Goal: Task Accomplishment & Management: Manage account settings

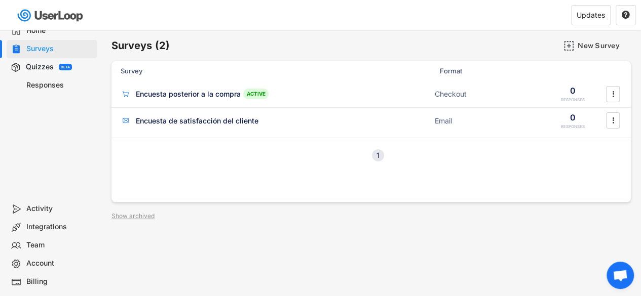
click at [307, 243] on div "Surveys (2) New Survey Survey Format Responses Encuesta posterior a la compra A…" at bounding box center [371, 274] width 540 height 488
click at [398, 209] on div "Surveys (2) New Survey Survey Format Responses Encuesta posterior a la compra A…" at bounding box center [371, 274] width 540 height 488
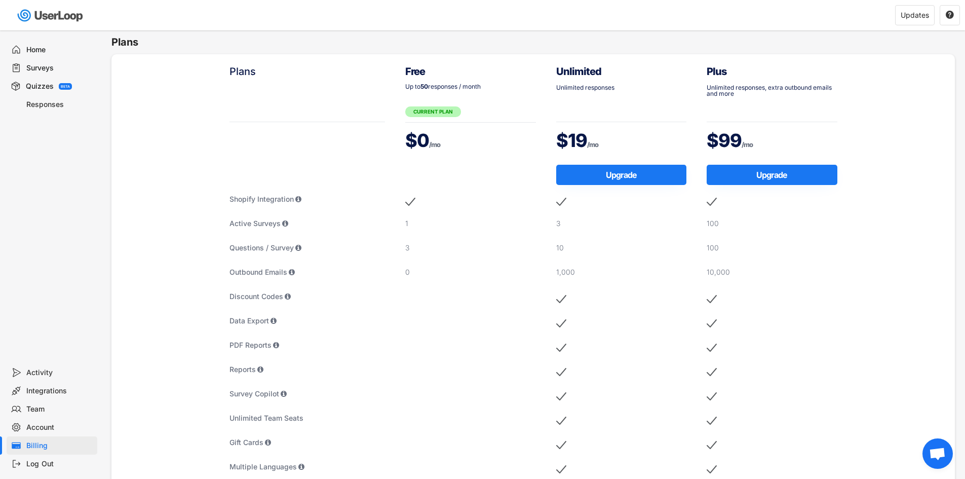
click at [41, 64] on div "Surveys" at bounding box center [59, 68] width 67 height 10
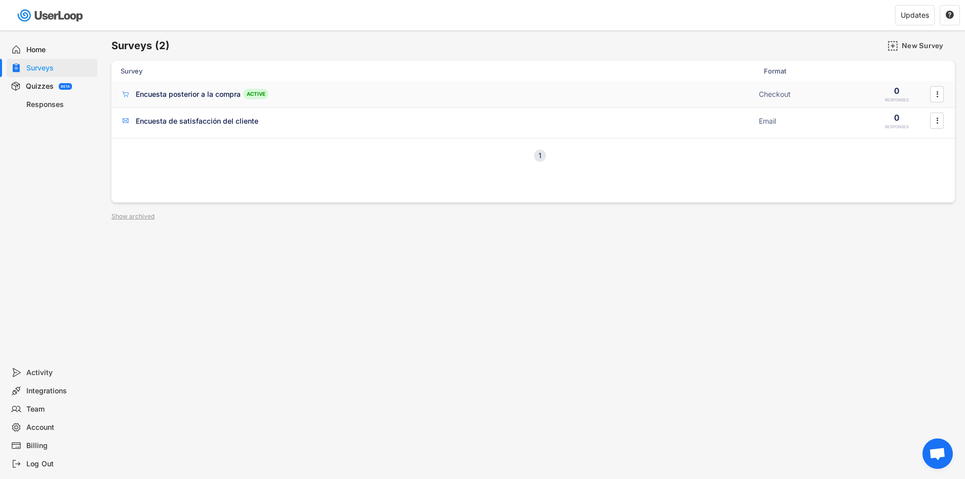
click at [203, 95] on div "Encuesta posterior a la compra" at bounding box center [188, 94] width 105 height 10
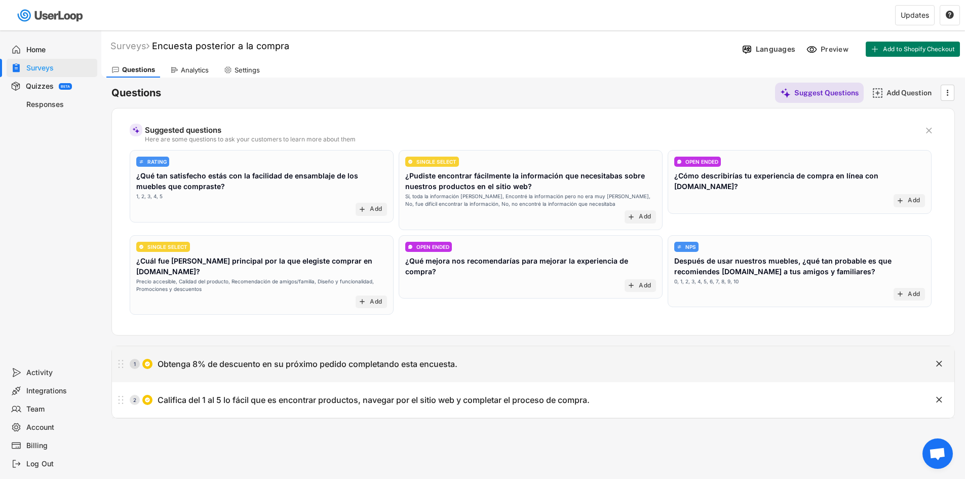
click at [681, 354] on div "1 Obtenga 8% de descuento en su próximo pedido completando esta encuesta." at bounding box center [508, 364] width 792 height 20
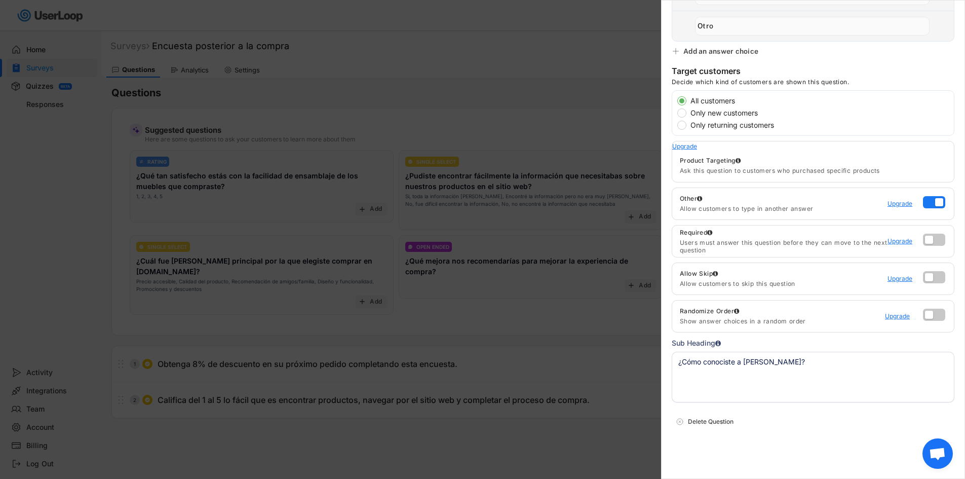
scroll to position [313, 0]
click at [924, 232] on label at bounding box center [931, 235] width 22 height 12
click at [0, 0] on input "checkbox" at bounding box center [0, 0] width 0 height 0
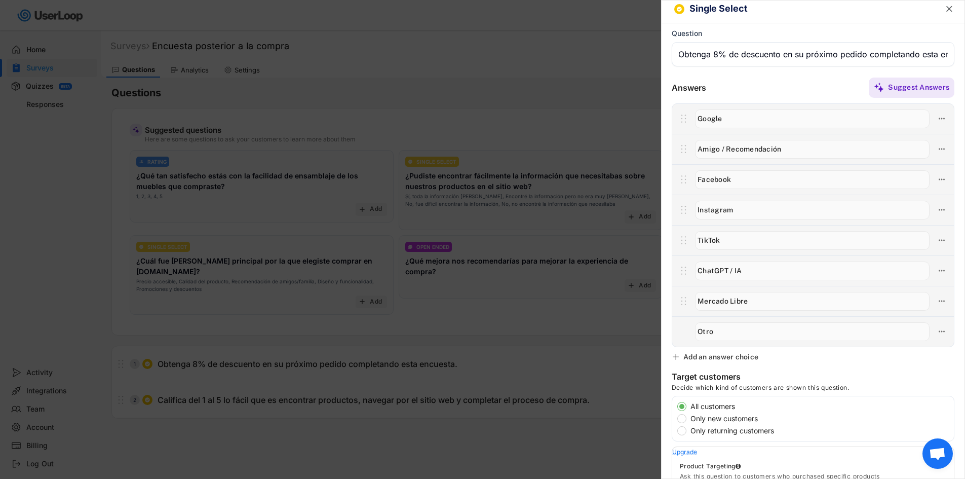
scroll to position [0, 0]
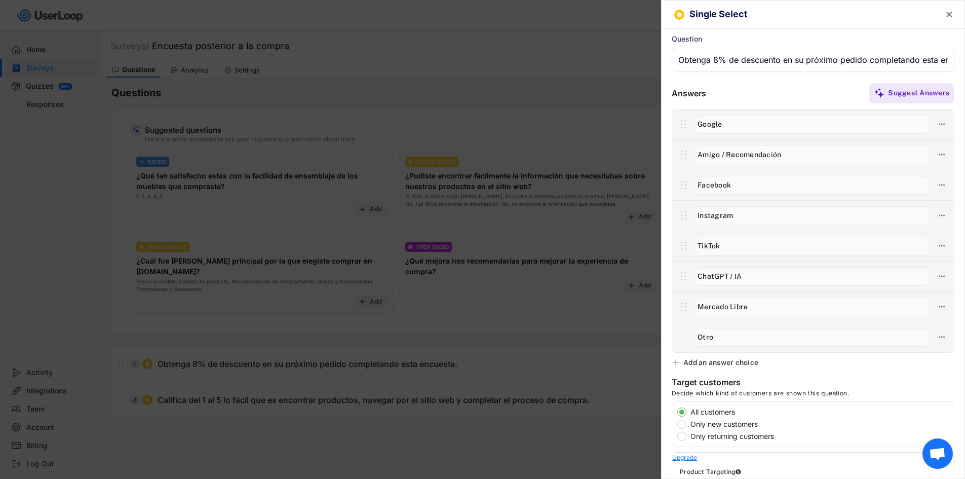
click at [945, 10] on icon "" at bounding box center [949, 15] width 10 height 10
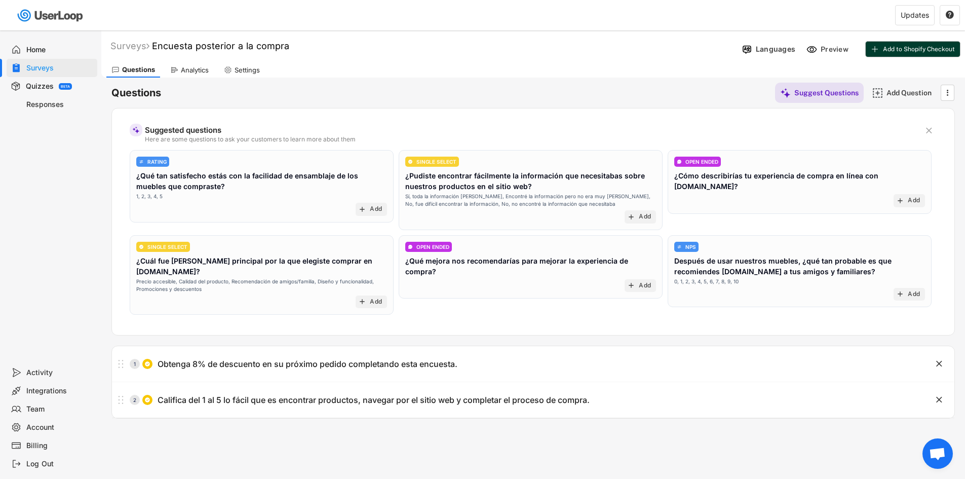
click at [895, 43] on button "Add to Shopify Checkout" at bounding box center [913, 49] width 94 height 15
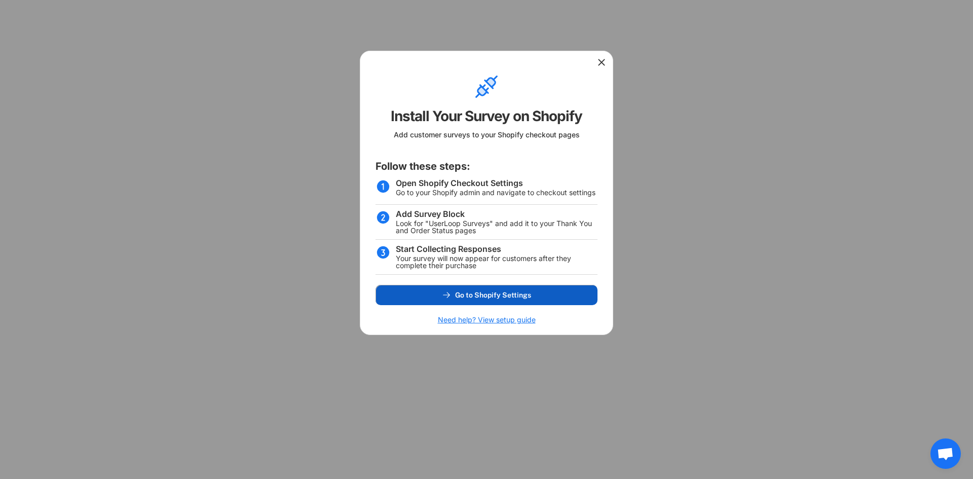
click at [510, 295] on span "Go to Shopify Settings" at bounding box center [493, 294] width 76 height 7
click at [595, 59] on div at bounding box center [486, 61] width 252 height 20
click at [598, 59] on use at bounding box center [601, 62] width 10 height 10
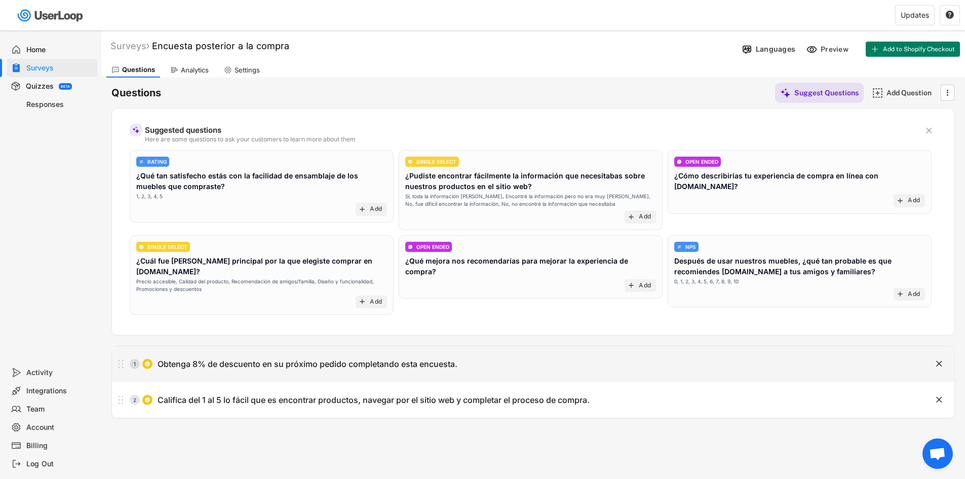
click at [357, 359] on div "Obtenga 8% de descuento en su próximo pedido completando esta encuesta." at bounding box center [308, 364] width 300 height 11
type input "Obtenga 8% de descuento en su próximo pedido completando esta encuesta."
type textarea "¿Cómo conociste a Madesa?"
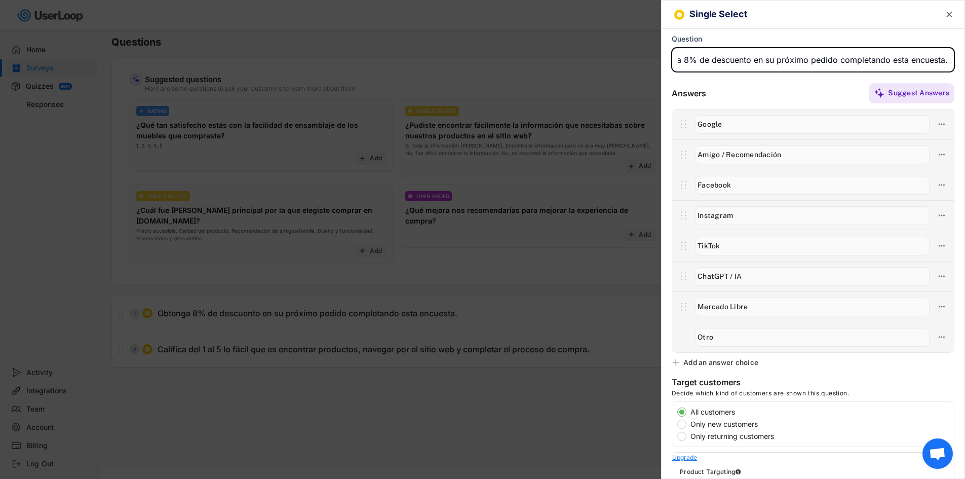
click at [945, 21] on div "Single Select " at bounding box center [813, 15] width 303 height 28
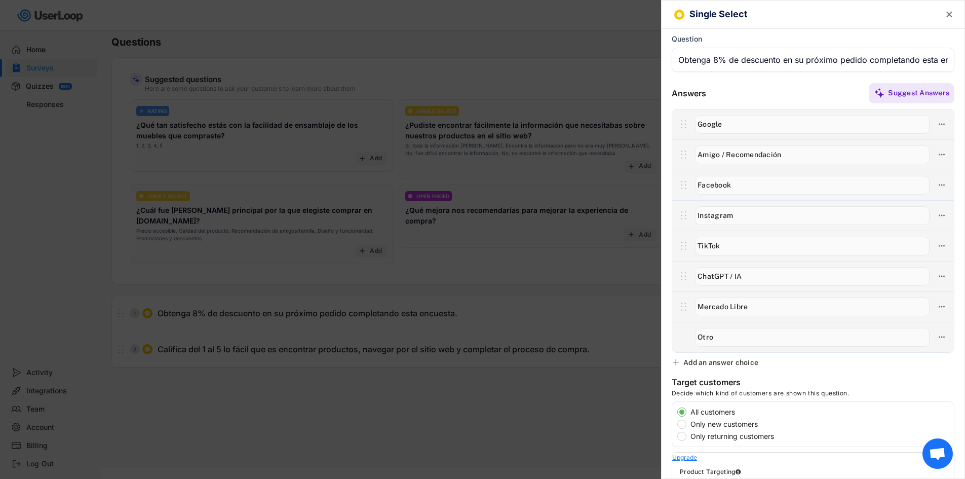
click at [945, 16] on icon "" at bounding box center [949, 15] width 10 height 10
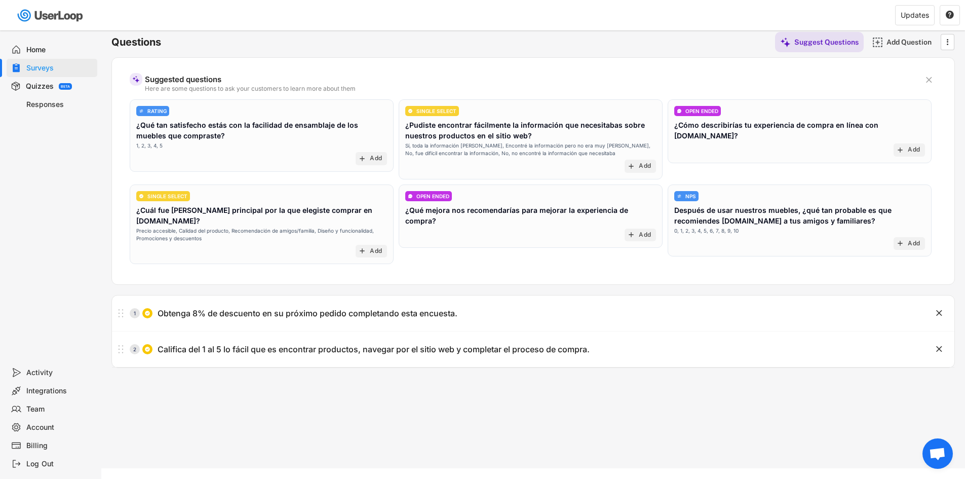
click at [685, 388] on div "Surveys Encuesta posterior a la compra Languages Preview Add to Shopify Checkou…" at bounding box center [533, 224] width 864 height 488
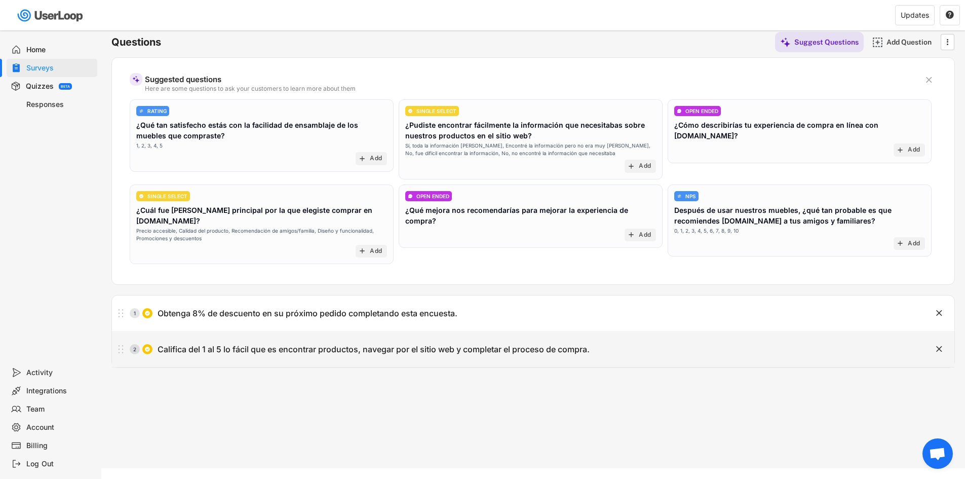
click at [609, 341] on div "2 Califica del 1 al 5 lo fácil que es encontrar productos, navegar por el sitio…" at bounding box center [508, 349] width 792 height 20
type input "Califica del 1 al 5 lo fácil que es encontrar productos, navegar por el sitio w…"
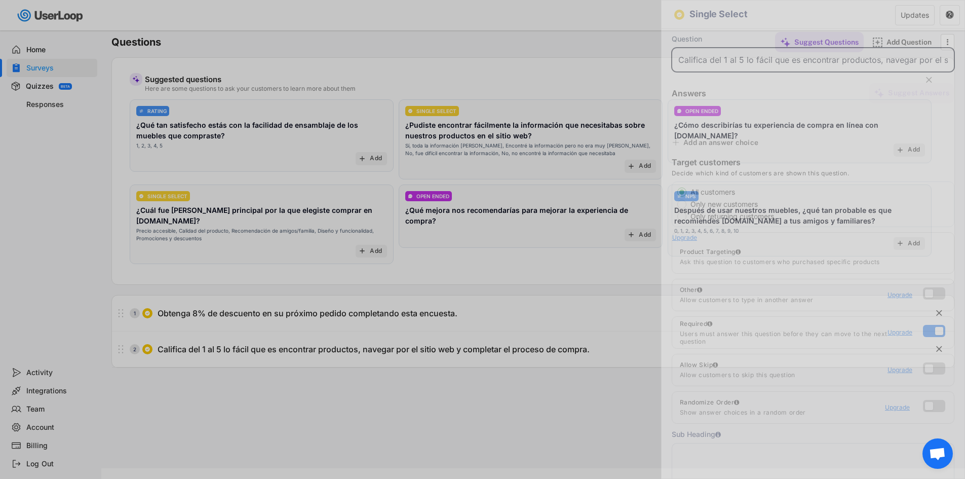
scroll to position [0, 170]
type input "5 - Muy fácil"
type input "4 - Fácil"
type input "3 - Regular"
type input "2 - Difícil"
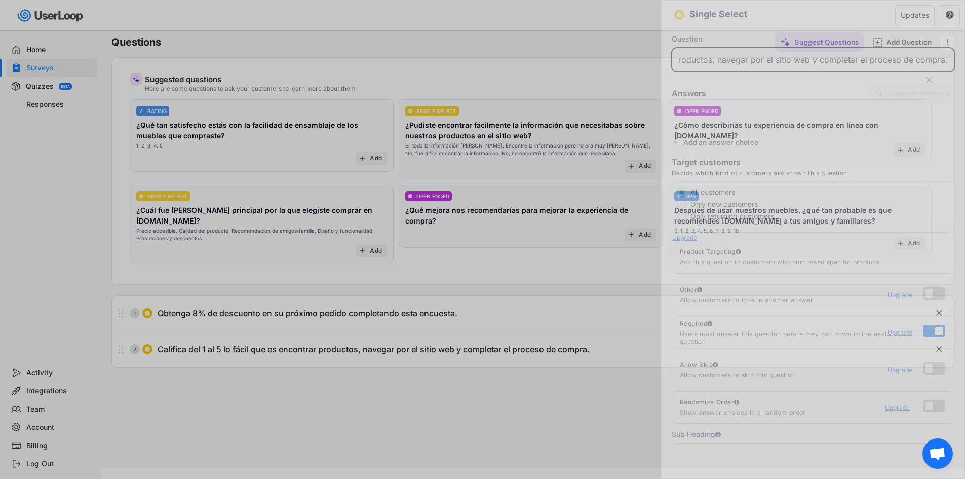
type input "1 - Muy difícil"
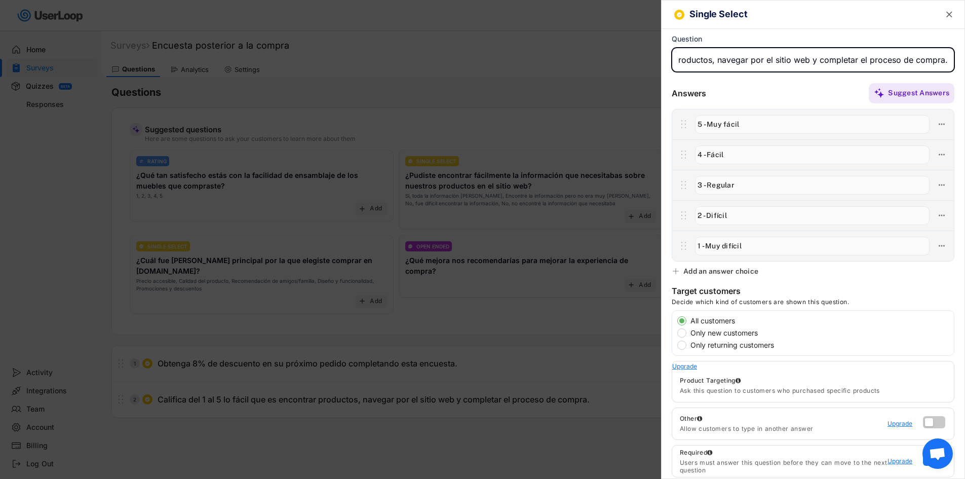
scroll to position [0, 0]
click at [946, 13] on text "" at bounding box center [949, 14] width 6 height 11
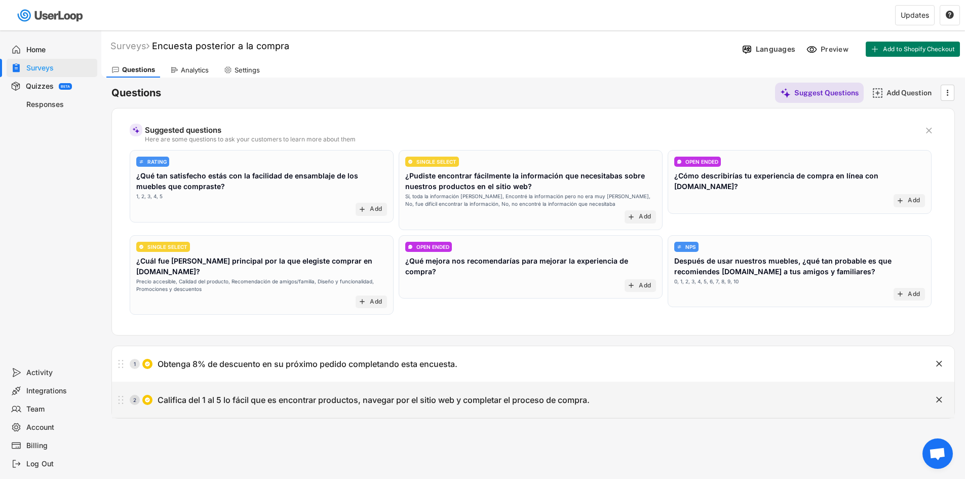
click at [602, 382] on div "2 Califica del 1 al 5 lo fácil que es encontrar productos, navegar por el sitio…" at bounding box center [533, 399] width 842 height 35
type input "Califica del 1 al 5 lo fácil que es encontrar productos, navegar por el sitio w…"
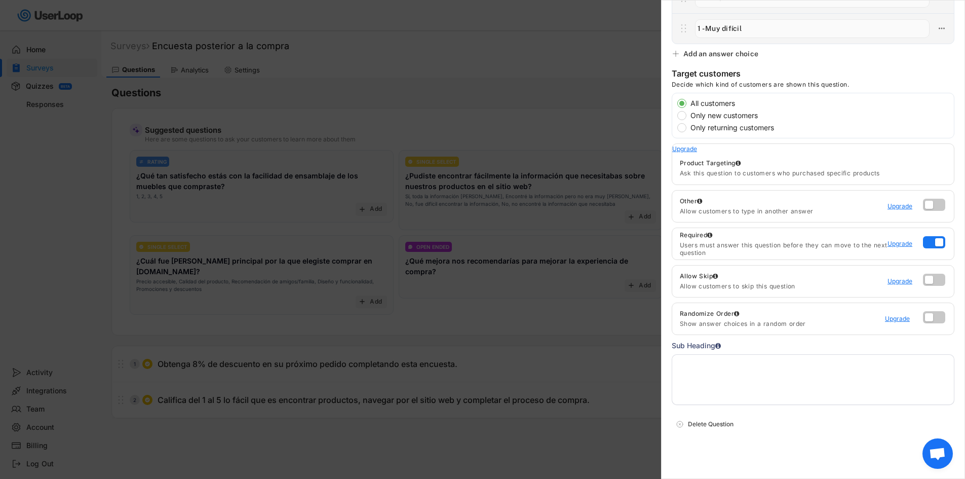
scroll to position [222, 0]
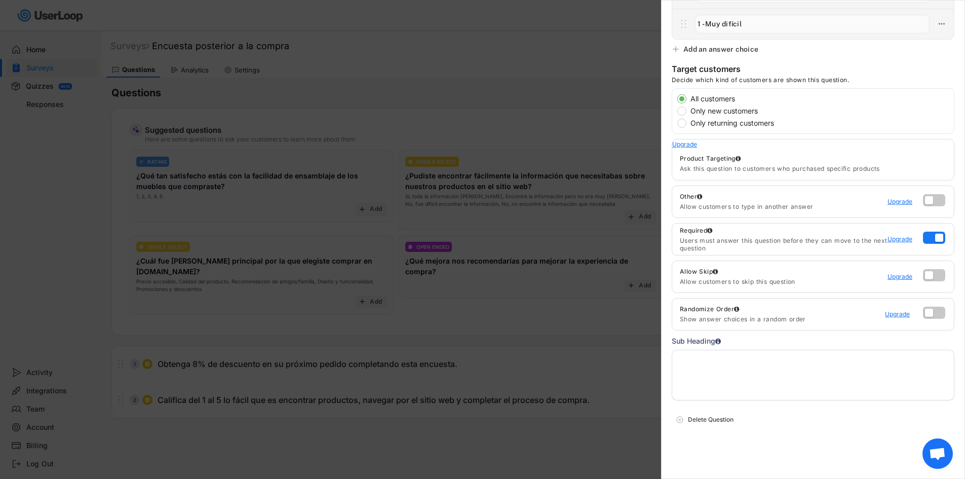
click at [590, 133] on div at bounding box center [482, 239] width 965 height 479
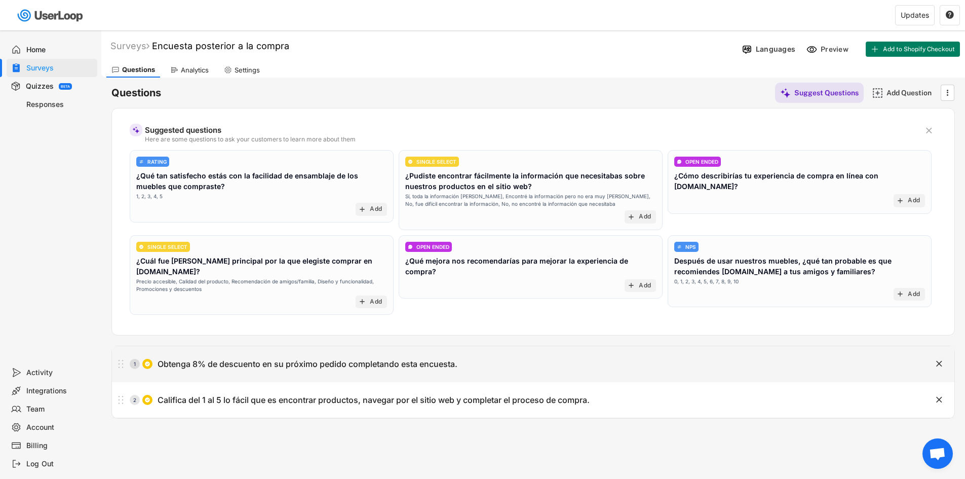
drag, startPoint x: 263, startPoint y: 356, endPoint x: 285, endPoint y: 443, distance: 89.2
click at [285, 443] on div "Surveys Encuesta posterior a la compra Languages Preview Add to Shopify Checkou…" at bounding box center [533, 274] width 864 height 488
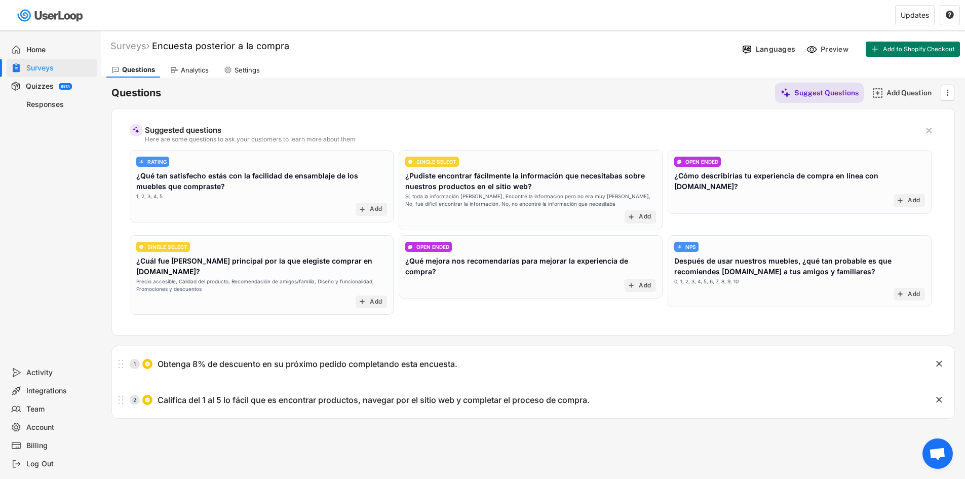
click at [201, 64] on div "Analytics" at bounding box center [189, 69] width 49 height 15
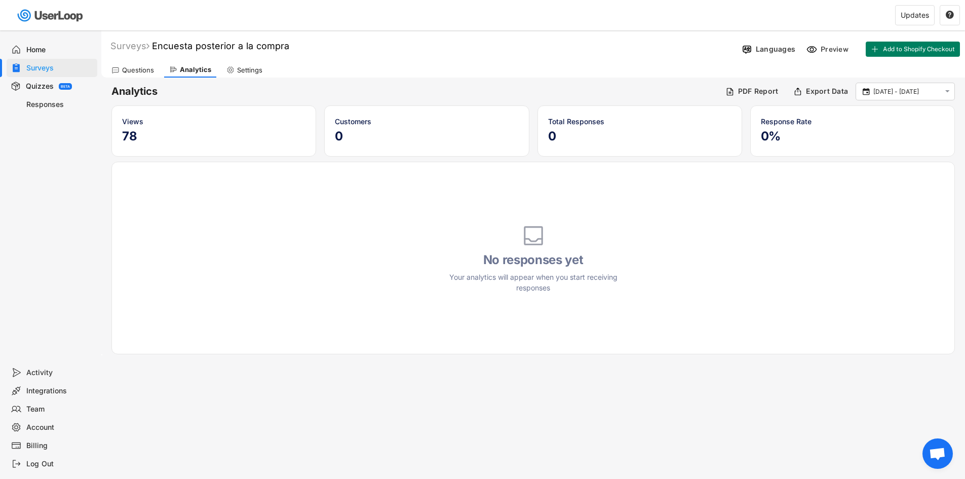
click at [242, 69] on div "Settings" at bounding box center [249, 70] width 25 height 9
select select ""weekly""
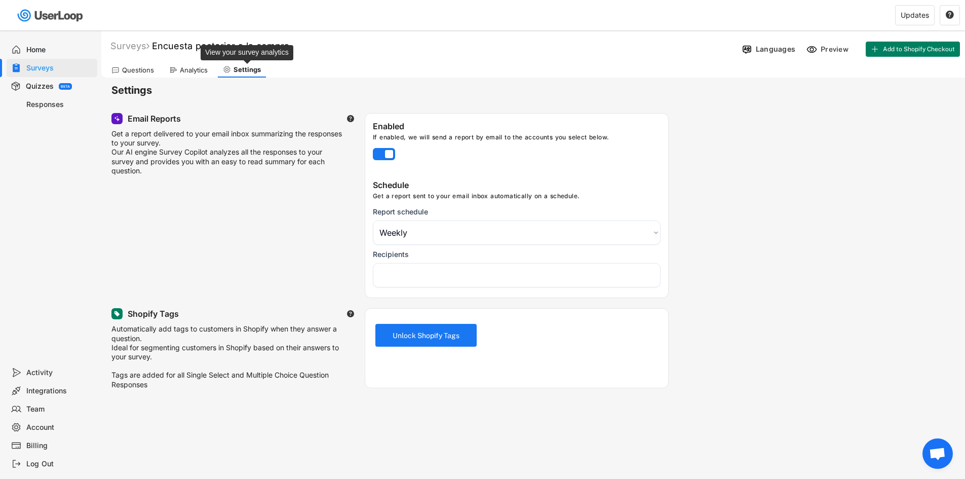
select select "1348695171700984260__LOOKUP__1757944309911x221229100116467460"
click at [132, 62] on div "Questions" at bounding box center [132, 69] width 53 height 15
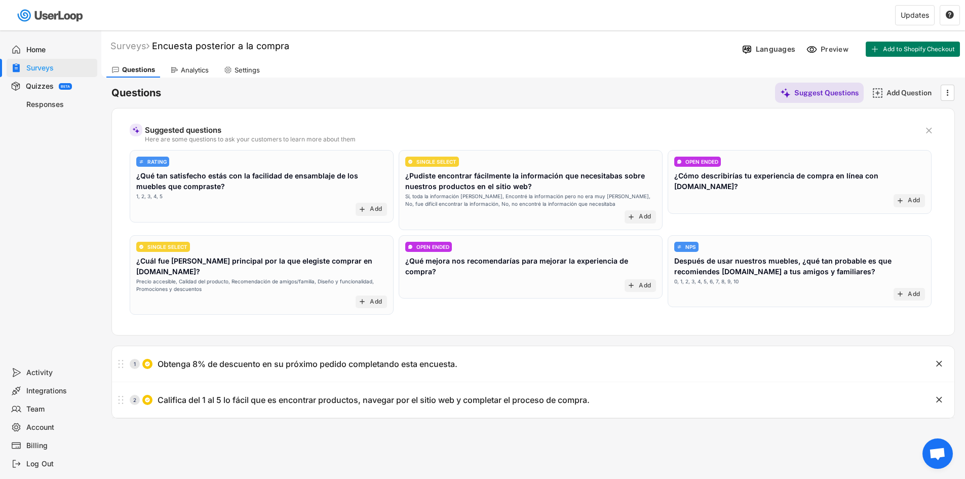
click at [45, 70] on div "Surveys" at bounding box center [59, 68] width 67 height 10
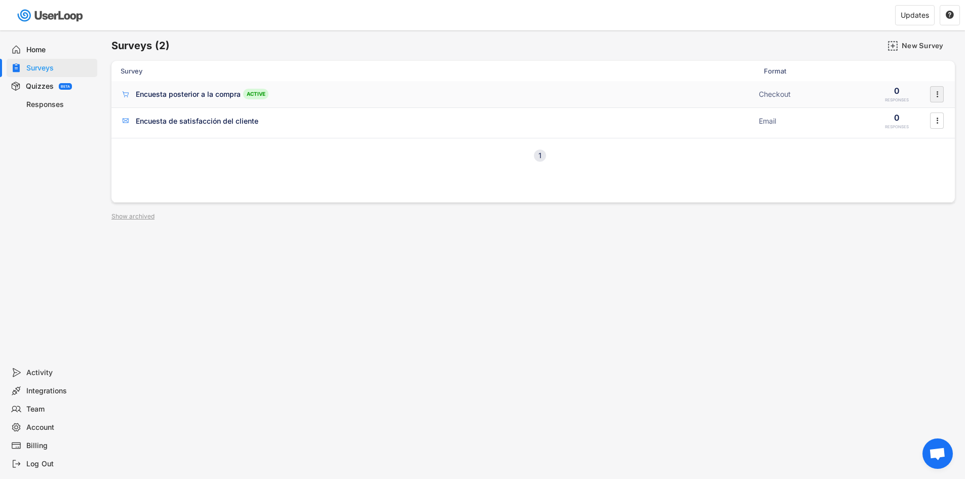
click at [933, 97] on icon "" at bounding box center [937, 94] width 10 height 15
click at [925, 133] on div "Edit Questions" at bounding box center [923, 136] width 64 height 8
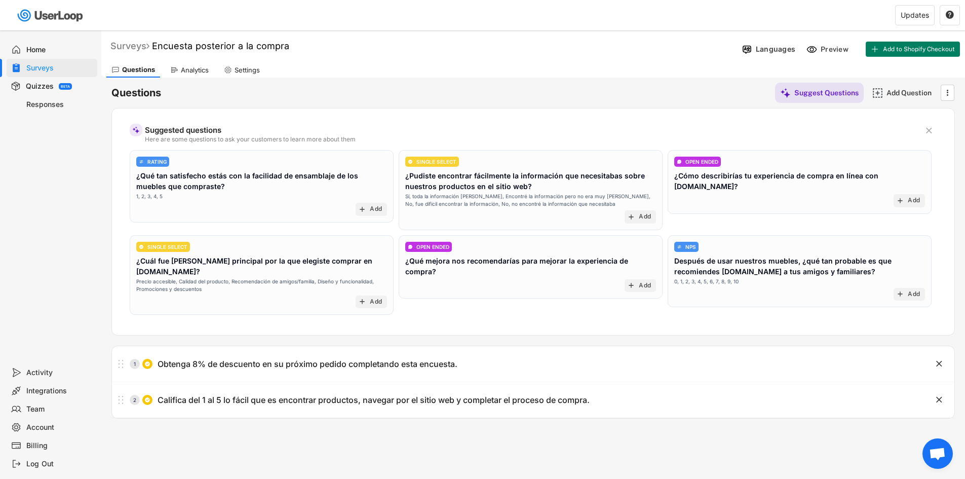
click at [141, 47] on div "Surveys" at bounding box center [129, 46] width 39 height 12
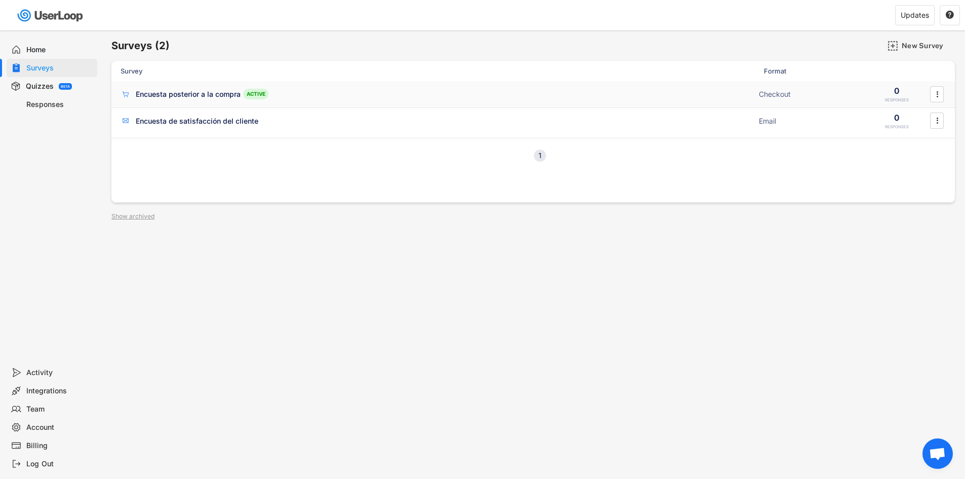
click at [947, 93] on div "Encuesta posterior a la compra ACTIVE Checkout 0 RESPONSES " at bounding box center [532, 94] width 843 height 26
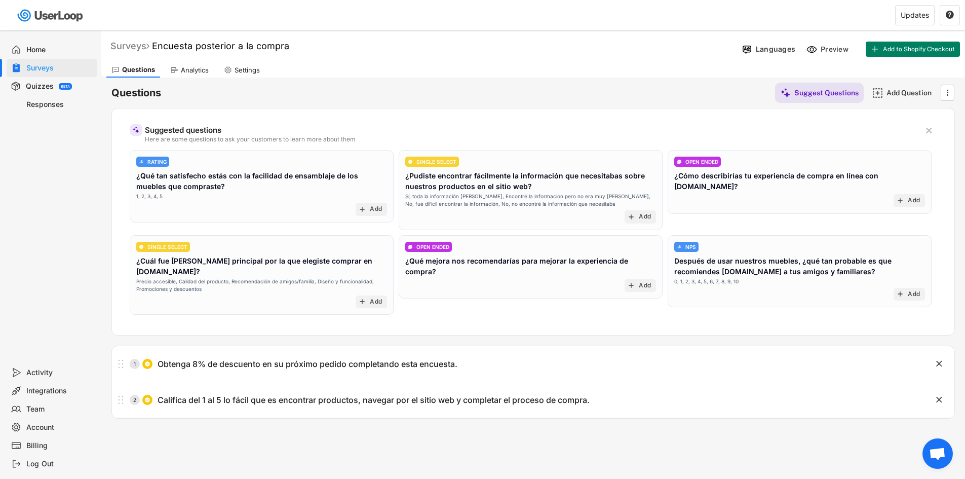
click at [133, 44] on div "Surveys" at bounding box center [129, 46] width 39 height 12
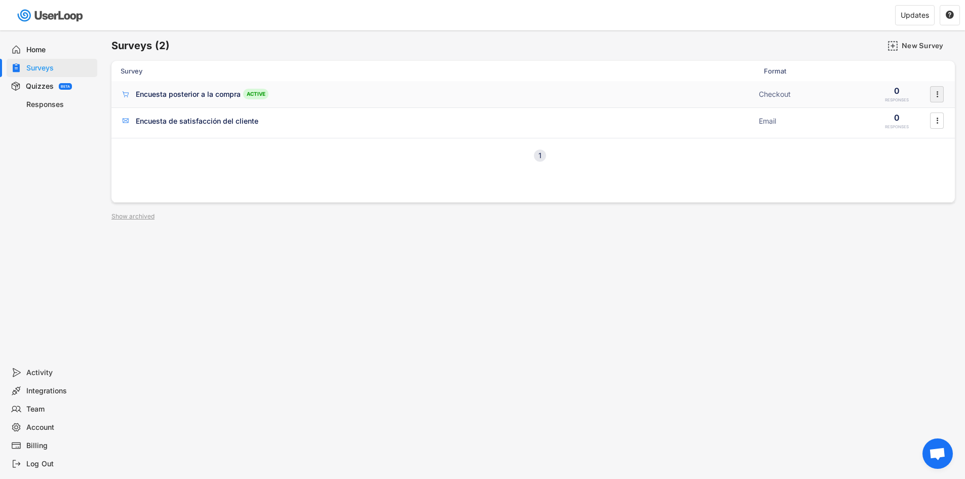
click at [932, 93] on icon "" at bounding box center [937, 94] width 10 height 15
click at [919, 161] on div "Survey Design" at bounding box center [915, 155] width 80 height 15
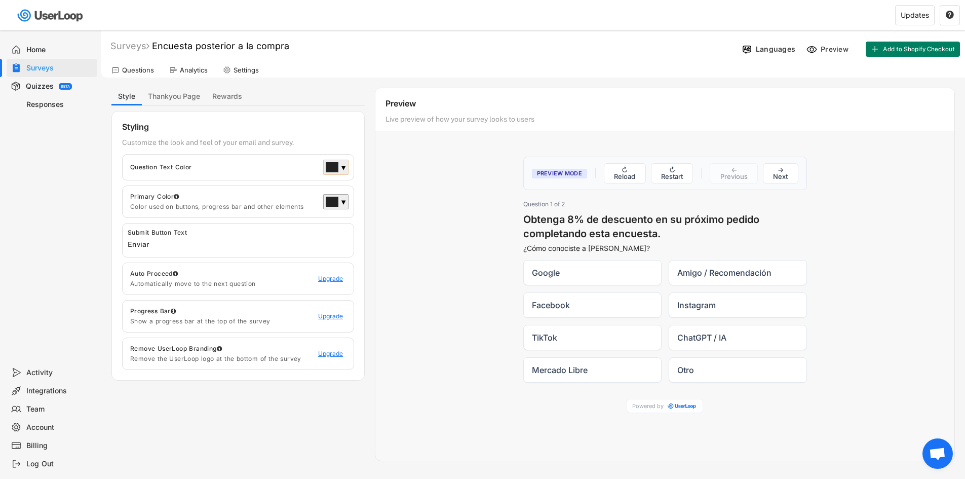
click at [346, 168] on div "▼" at bounding box center [335, 167] width 25 height 15
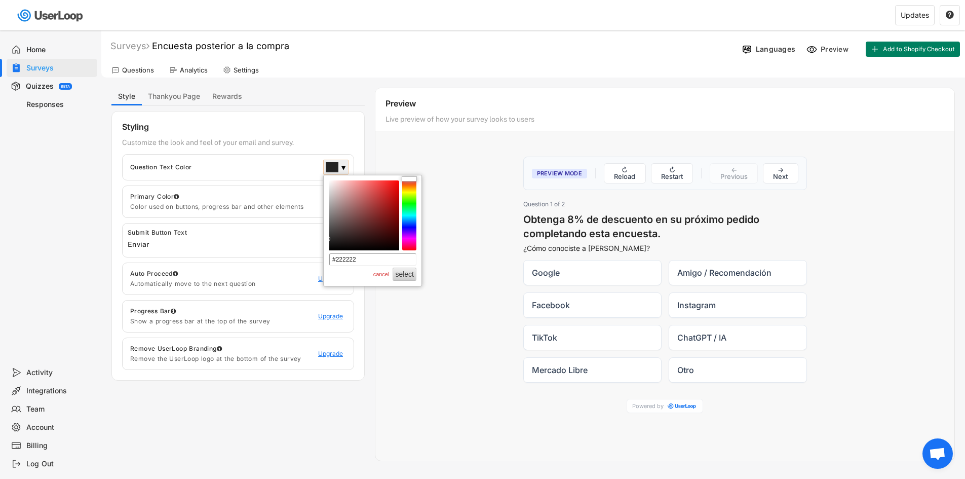
click at [346, 168] on div "▼" at bounding box center [335, 167] width 25 height 15
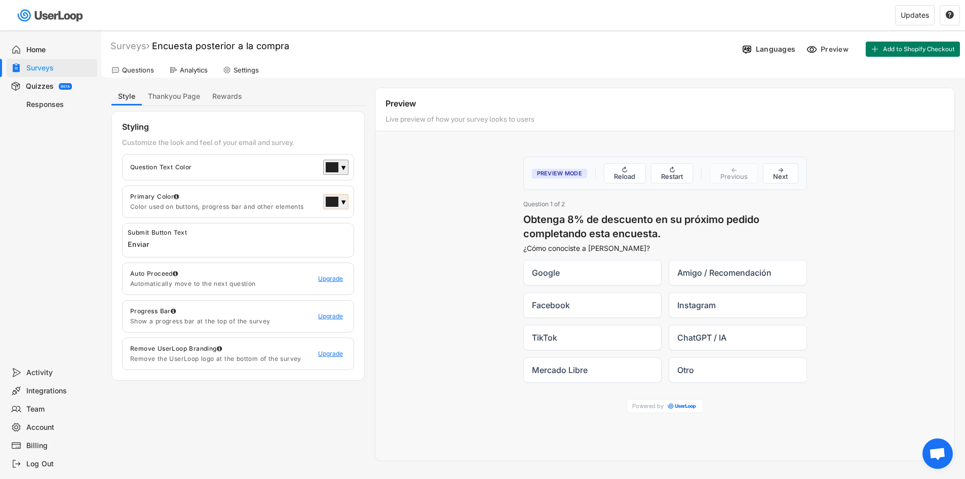
click at [339, 200] on div "▼" at bounding box center [335, 201] width 25 height 15
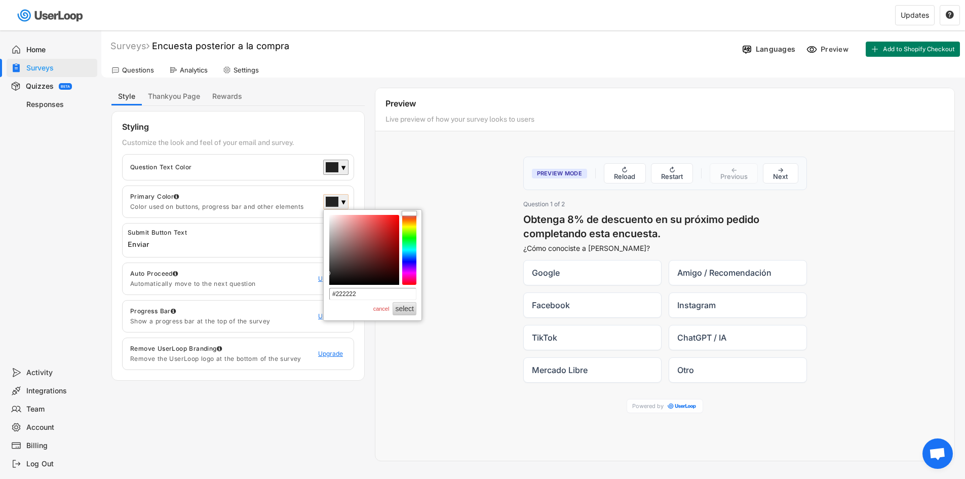
click at [339, 200] on div "▼" at bounding box center [335, 201] width 25 height 15
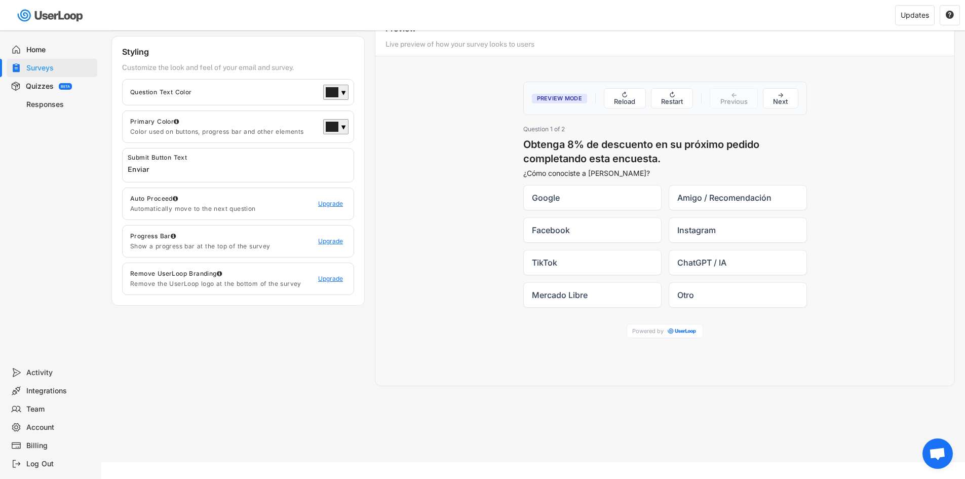
scroll to position [89, 0]
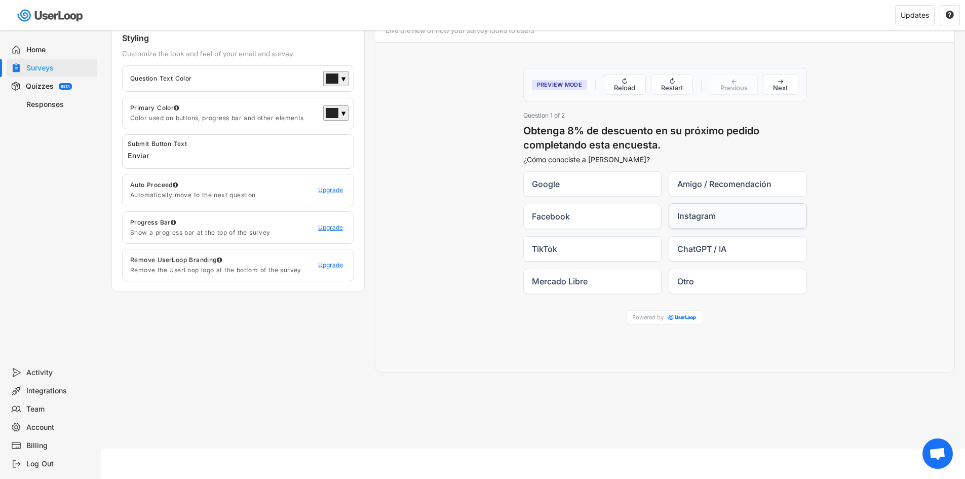
click at [707, 217] on label "Instagram" at bounding box center [738, 215] width 138 height 25
click at [669, 204] on input "Instagram" at bounding box center [668, 203] width 1 height 1
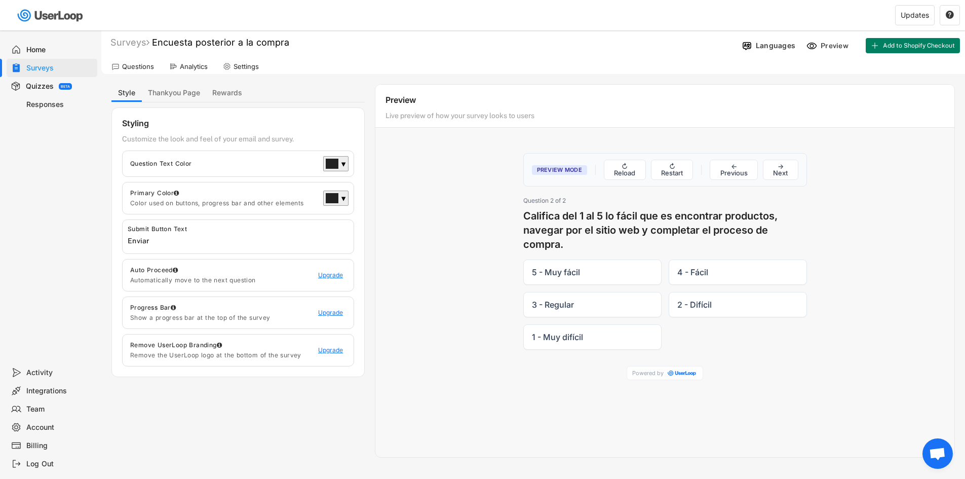
scroll to position [0, 0]
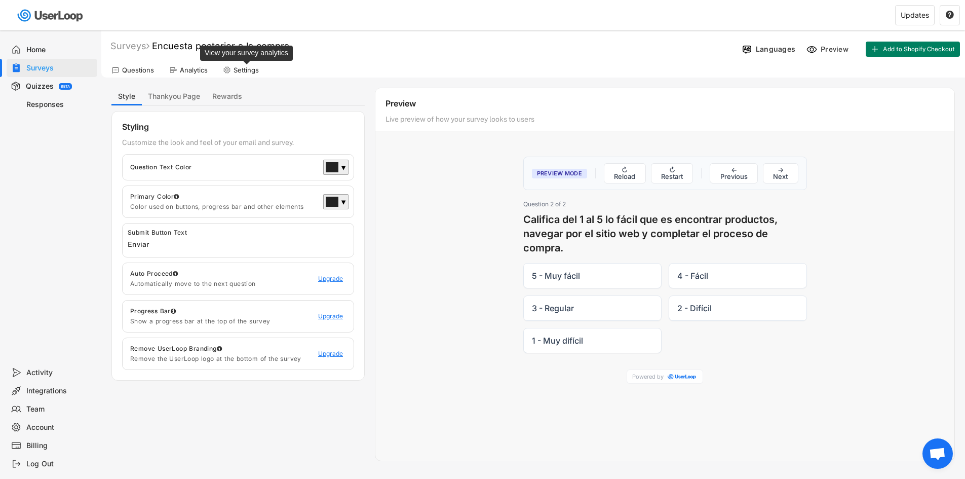
click at [249, 71] on div "Settings" at bounding box center [246, 70] width 25 height 9
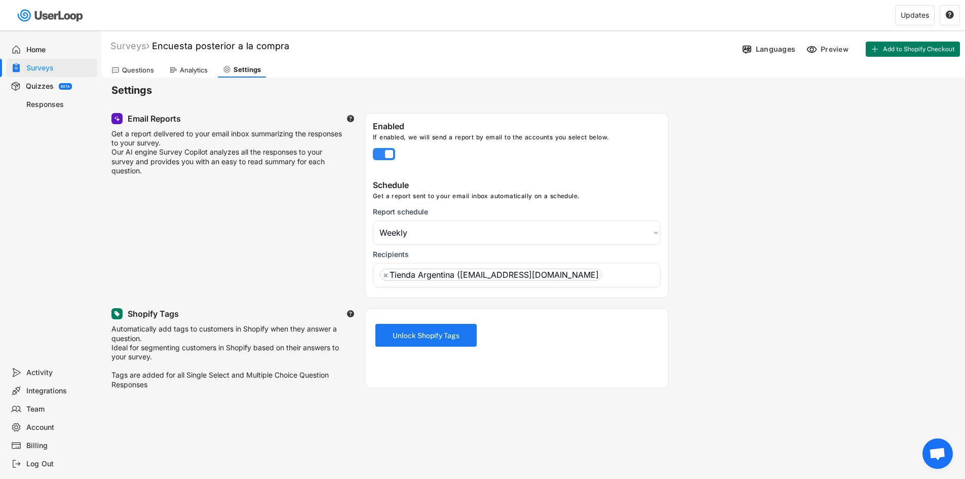
click at [388, 155] on label at bounding box center [381, 151] width 22 height 12
click at [0, 0] on input "checkbox" at bounding box center [0, 0] width 0 height 0
click at [787, 47] on div "Languages" at bounding box center [776, 49] width 40 height 9
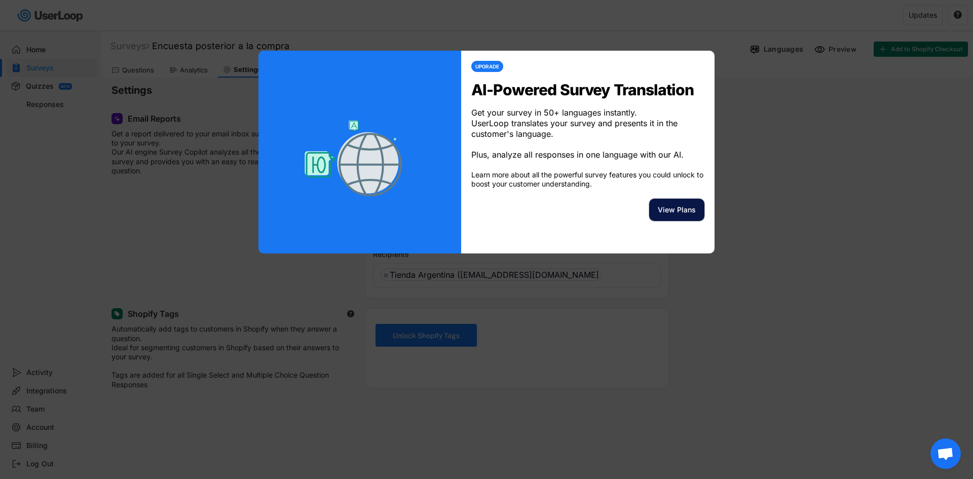
click at [669, 221] on button "View Plans" at bounding box center [676, 210] width 55 height 22
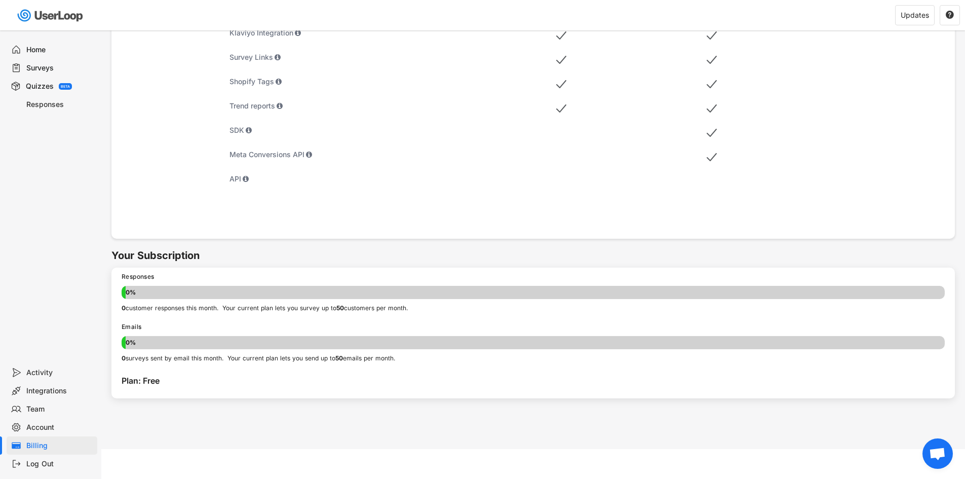
scroll to position [458, 0]
click at [48, 71] on div "Surveys" at bounding box center [59, 68] width 67 height 10
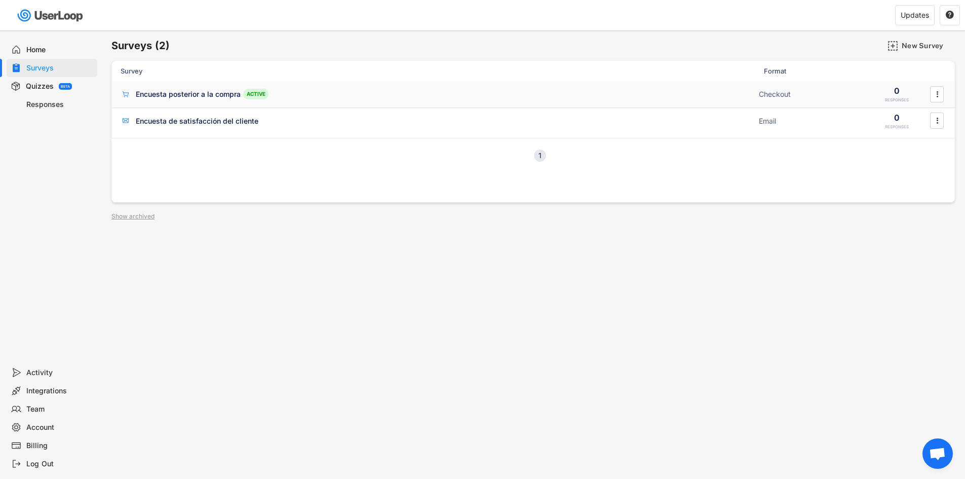
click at [207, 93] on div "Encuesta posterior a la compra" at bounding box center [188, 94] width 105 height 10
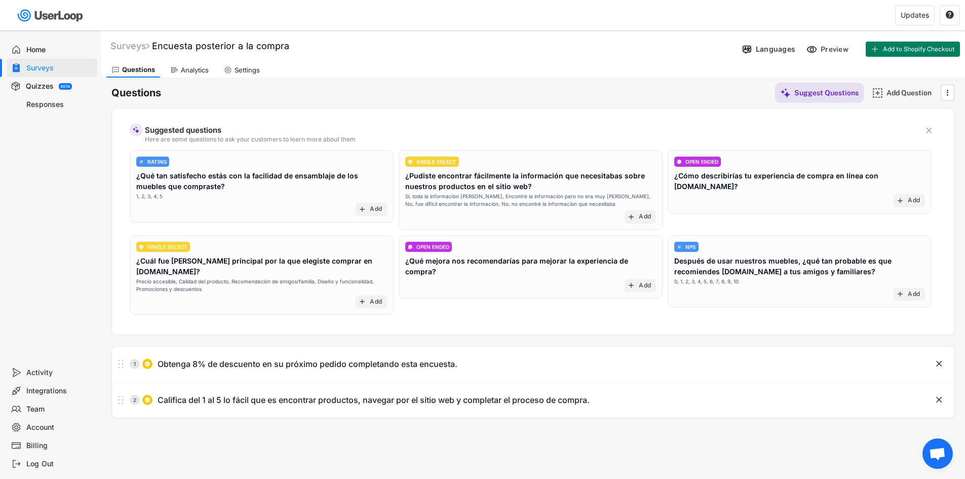
click at [925, 133] on icon "" at bounding box center [929, 131] width 10 height 10
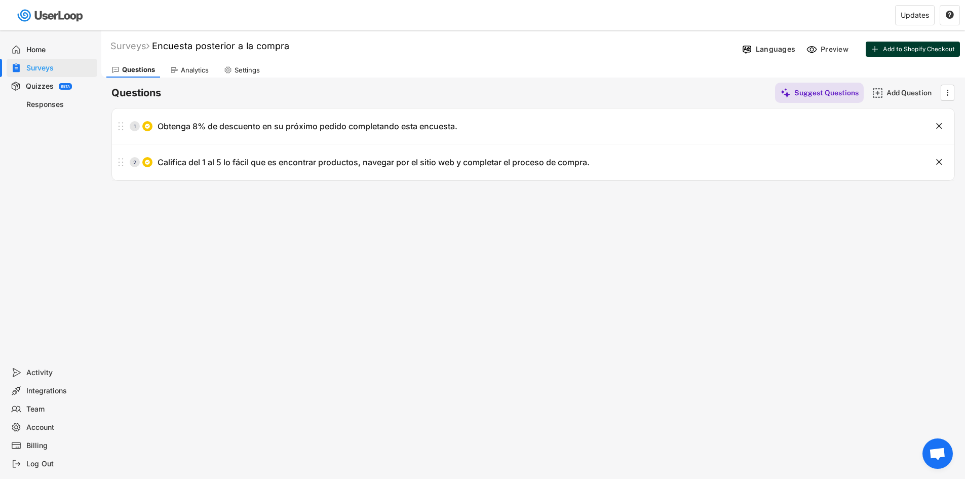
click at [933, 49] on span "Add to Shopify Checkout" at bounding box center [919, 49] width 72 height 6
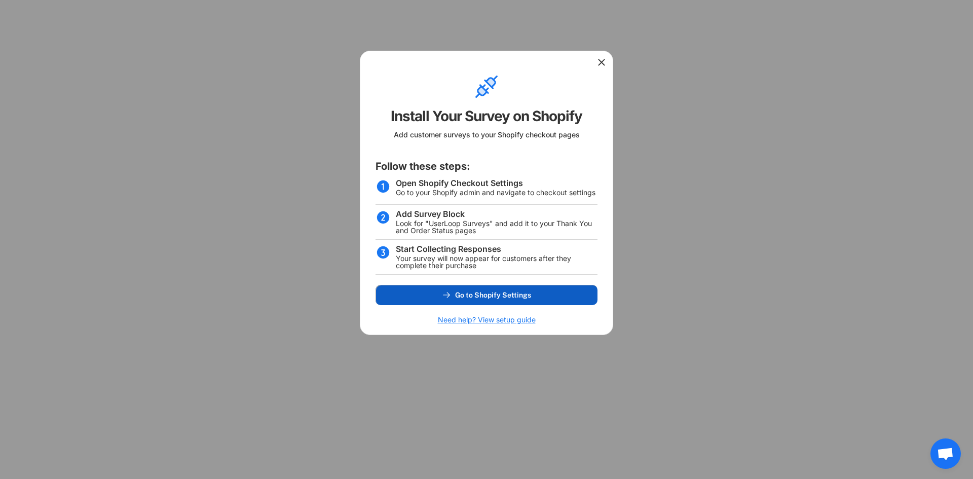
click at [506, 290] on button "Go to Shopify Settings" at bounding box center [486, 295] width 222 height 20
click at [603, 64] on use at bounding box center [601, 62] width 10 height 10
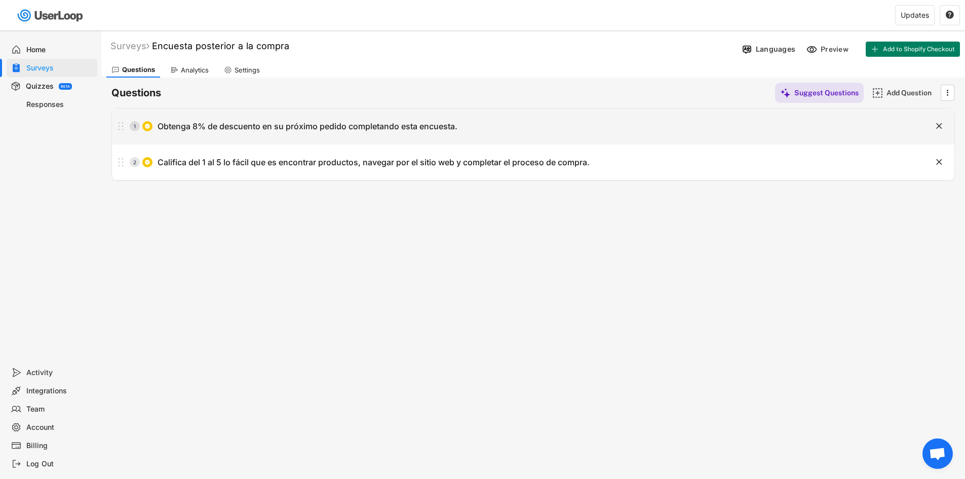
click at [321, 127] on div "Obtenga 8% de descuento en su próximo pedido completando esta encuesta." at bounding box center [308, 126] width 300 height 11
type input "Obtenga 8% de descuento en su próximo pedido completando esta encuesta."
type textarea "¿Cómo conociste a Madesa?"
type input "Google"
type input "Amigo / Recomendación"
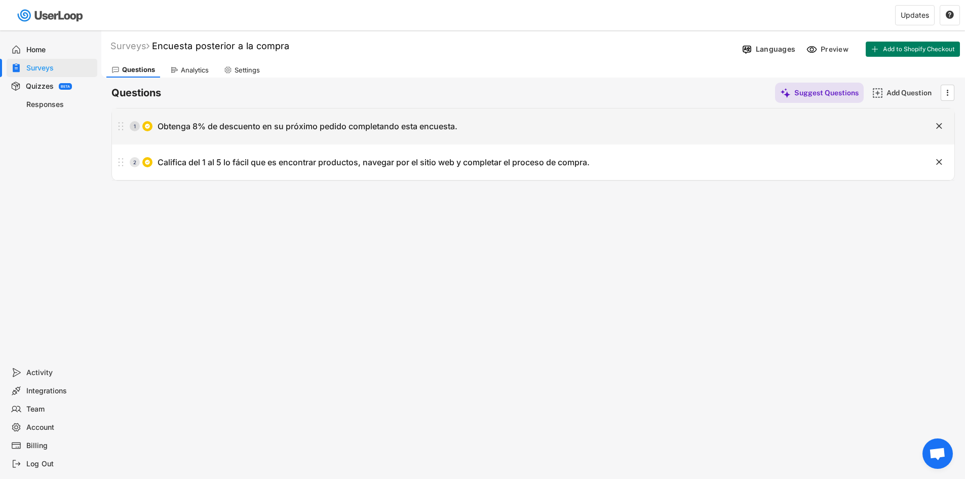
type input "Facebook"
type input "Instagram"
type input "TikTok"
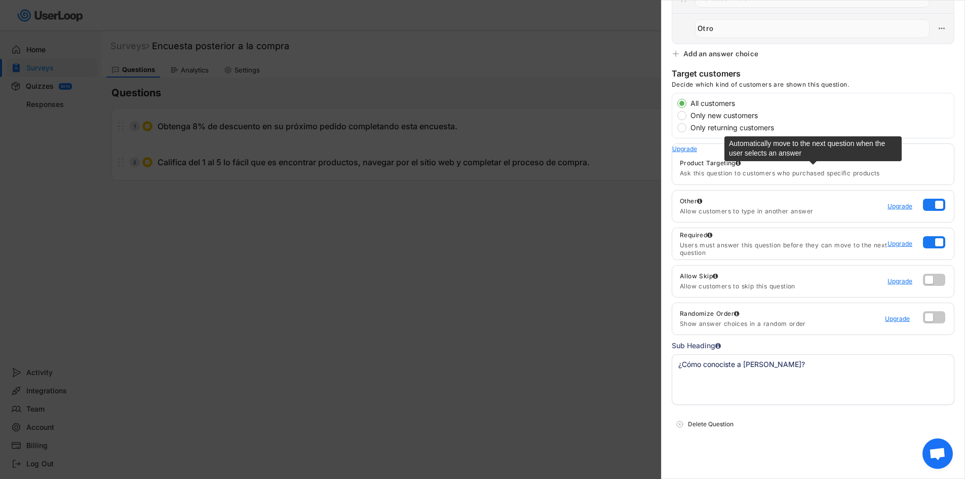
scroll to position [313, 0]
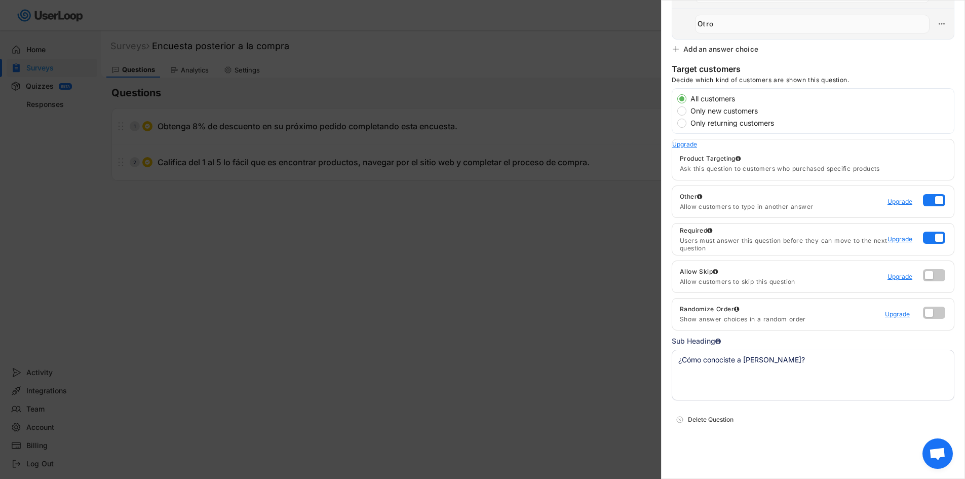
click at [714, 356] on textarea "¿Cómo conociste a Madesa?" at bounding box center [813, 375] width 283 height 51
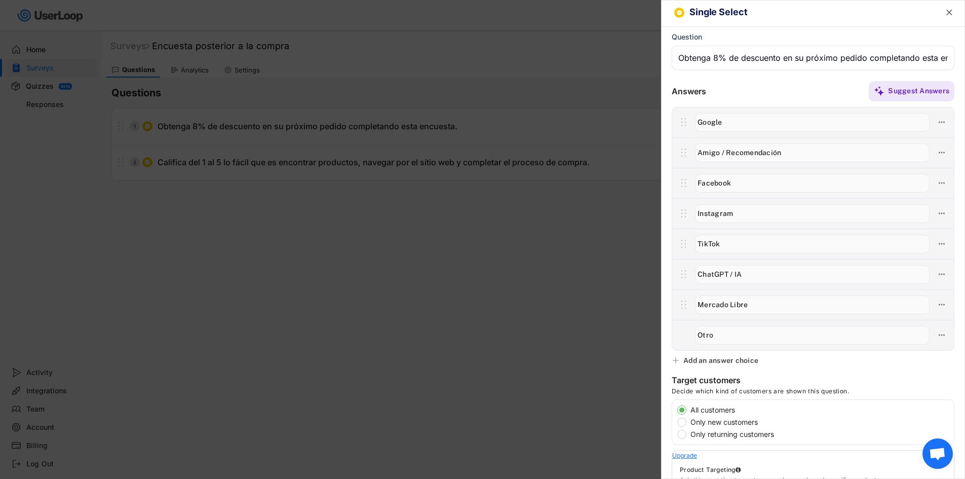
scroll to position [0, 0]
click at [722, 58] on input "input" at bounding box center [813, 60] width 283 height 24
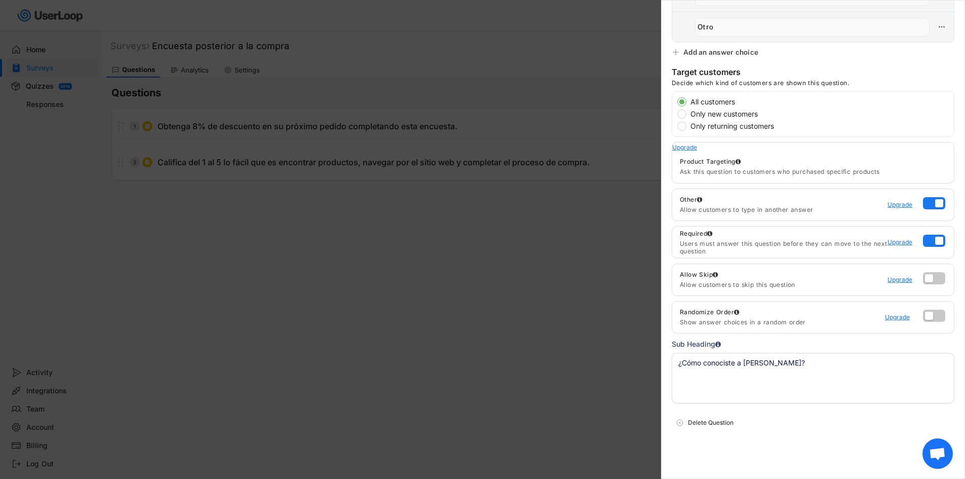
scroll to position [313, 0]
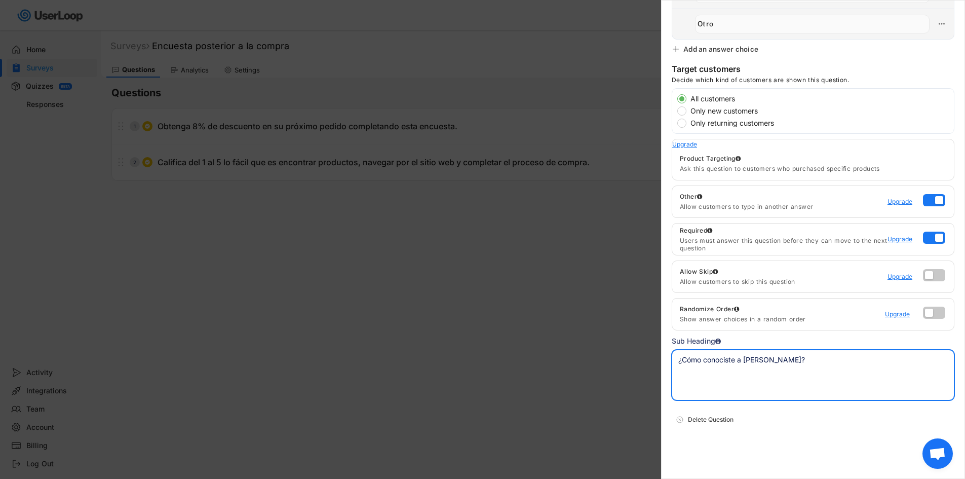
drag, startPoint x: 742, startPoint y: 393, endPoint x: 740, endPoint y: 384, distance: 8.4
click at [742, 392] on textarea "¿Cómo conociste a Madesa?" at bounding box center [813, 375] width 283 height 51
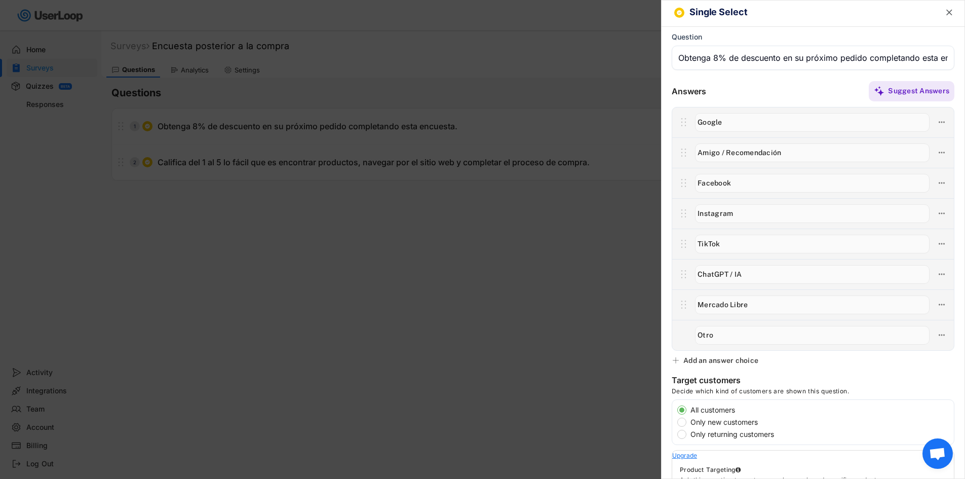
scroll to position [0, 0]
click at [946, 18] on text "" at bounding box center [949, 14] width 6 height 11
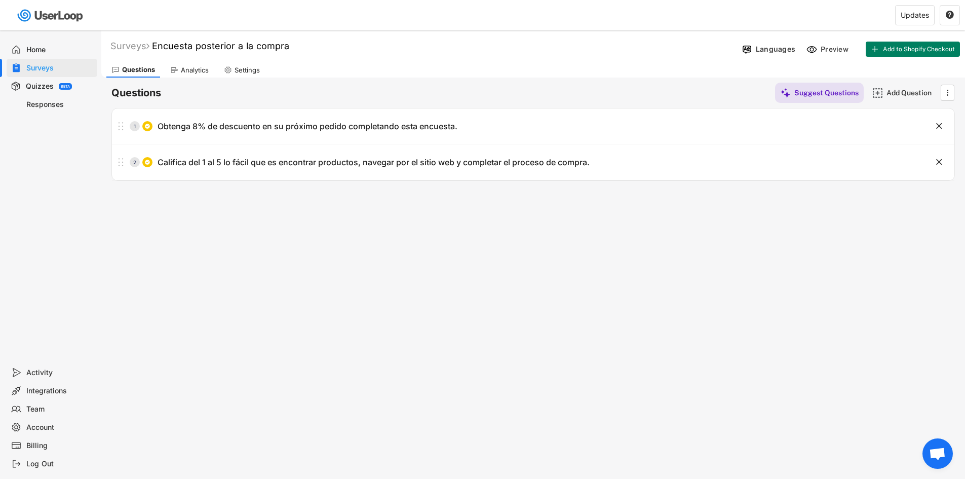
click at [507, 230] on div "Surveys Encuesta posterior a la compra  Languages Preview Add to Shopify Check…" at bounding box center [533, 274] width 864 height 488
